Goal: Information Seeking & Learning: Learn about a topic

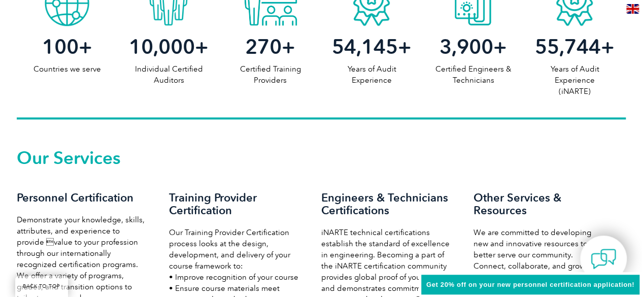
scroll to position [686, 0]
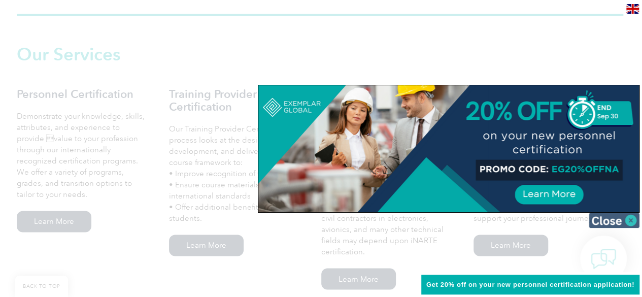
click at [630, 216] on img at bounding box center [614, 220] width 51 height 15
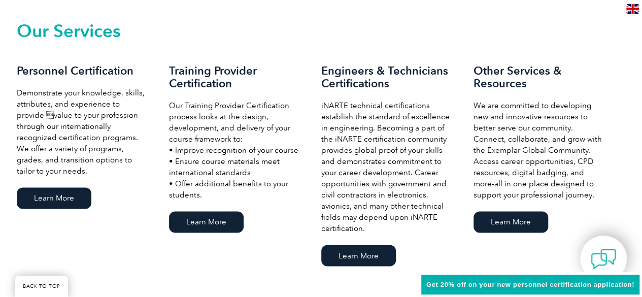
scroll to position [710, 0]
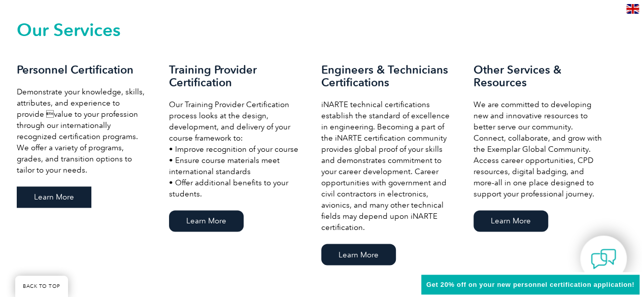
click at [40, 194] on link "Learn More" at bounding box center [54, 196] width 75 height 21
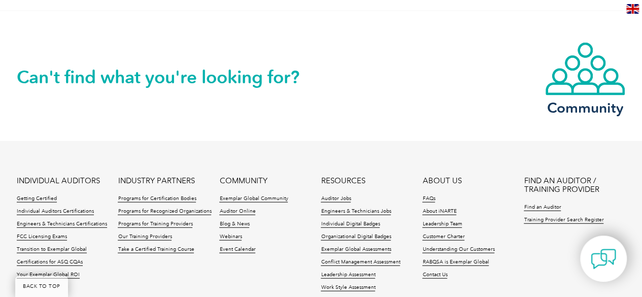
scroll to position [1166, 0]
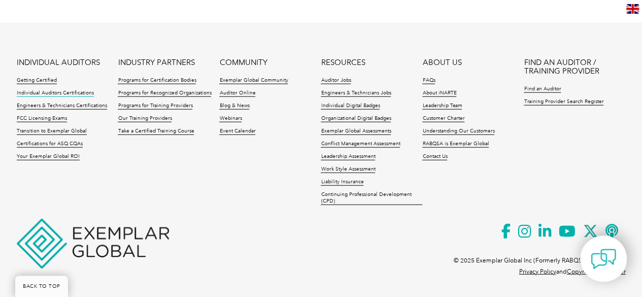
click at [56, 92] on link "Individual Auditors Certifications" at bounding box center [55, 93] width 77 height 7
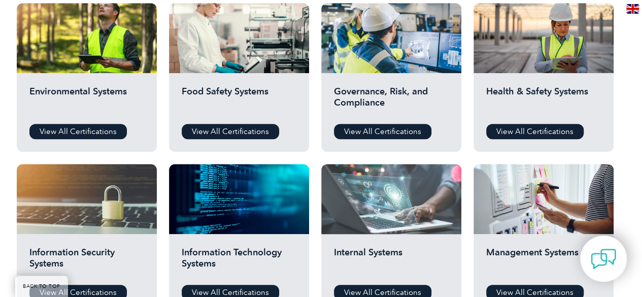
scroll to position [381, 0]
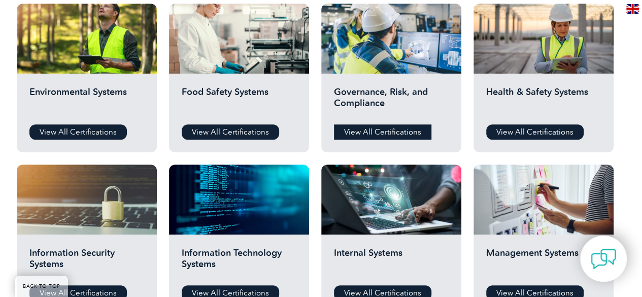
click at [379, 131] on link "View All Certifications" at bounding box center [382, 131] width 97 height 15
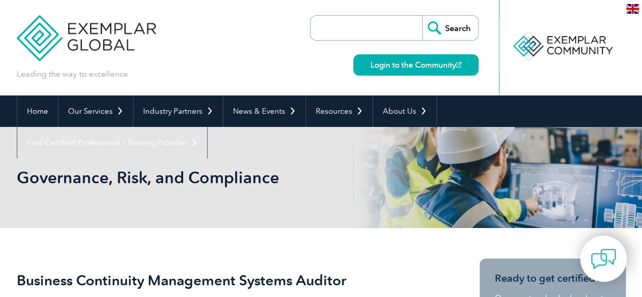
click at [328, 24] on input "search" at bounding box center [369, 28] width 107 height 24
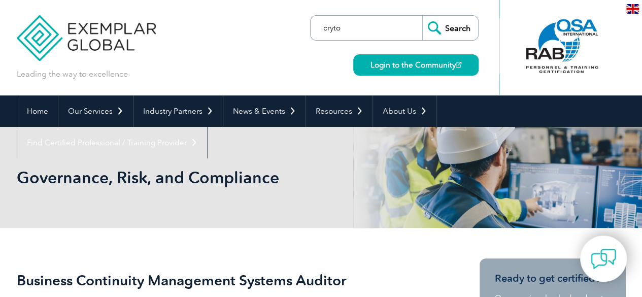
type input "cryto"
click at [422, 16] on input "Search" at bounding box center [450, 28] width 56 height 24
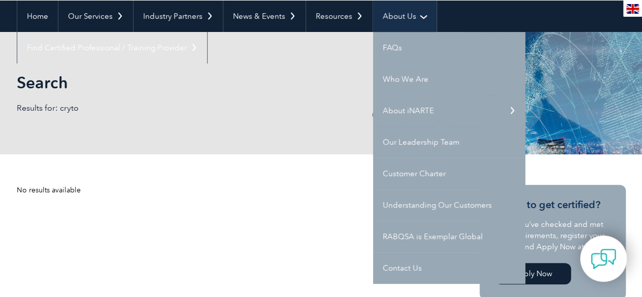
scroll to position [89, 0]
